Goal: Task Accomplishment & Management: Manage account settings

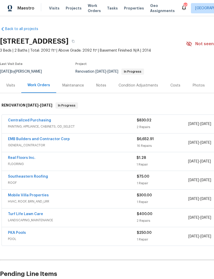
click at [26, 159] on link "Real Floors Inc." at bounding box center [21, 158] width 27 height 4
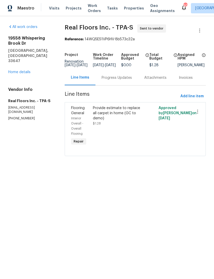
click at [112, 85] on div "Progress Updates" at bounding box center [116, 77] width 43 height 15
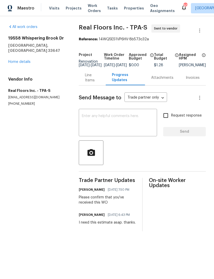
click at [85, 85] on div "Line Items" at bounding box center [92, 77] width 27 height 15
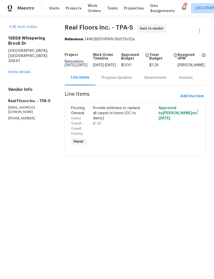
click at [26, 70] on link "Home details" at bounding box center [19, 72] width 22 height 4
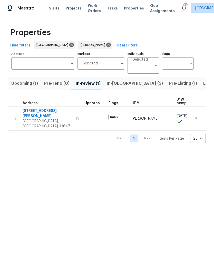
click at [28, 82] on span "Upcoming (1)" at bounding box center [24, 83] width 27 height 7
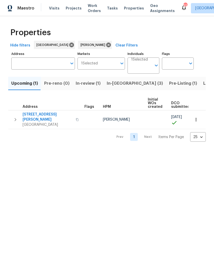
click at [111, 86] on span "In-[GEOGRAPHIC_DATA] (3)" at bounding box center [135, 83] width 56 height 7
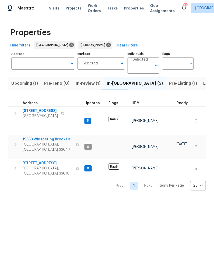
click at [29, 82] on span "Upcoming (1)" at bounding box center [24, 83] width 27 height 7
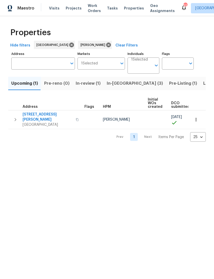
click at [195, 118] on icon "button" at bounding box center [195, 119] width 5 height 5
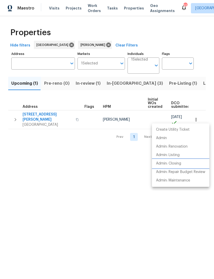
click at [182, 166] on li "Admin: Closing" at bounding box center [180, 163] width 57 height 8
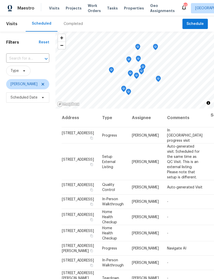
scroll to position [60, 0]
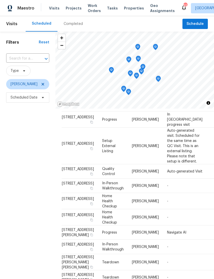
click at [0, 0] on icon at bounding box center [0, 0] width 0 height 0
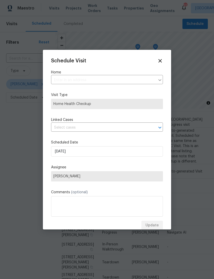
type input "8114 Pond Shadow Ln, Tampa, FL 33635"
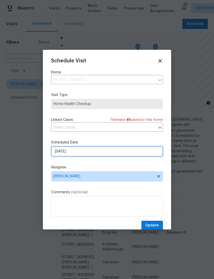
click at [95, 152] on input "9/22/2025" at bounding box center [107, 151] width 112 height 10
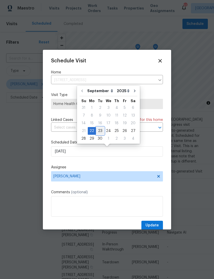
click at [99, 128] on div "23" at bounding box center [100, 130] width 8 height 7
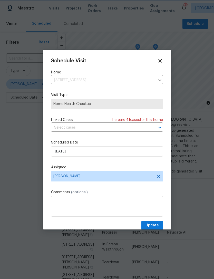
type input "9/23/2025"
click at [157, 226] on span "Update" at bounding box center [151, 225] width 13 height 6
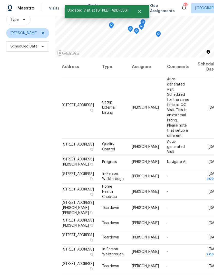
scroll to position [49, 0]
